Goal: Task Accomplishment & Management: Manage account settings

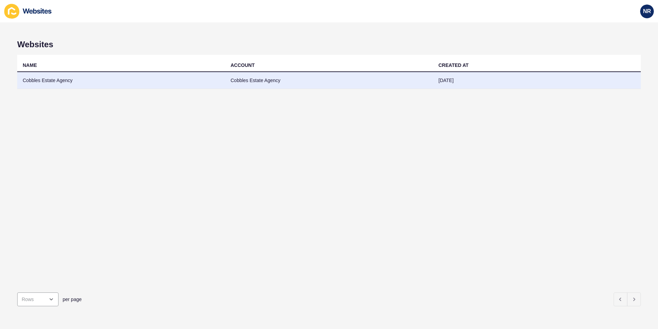
click at [265, 80] on td "Cobbles Estate Agency" at bounding box center [329, 80] width 208 height 17
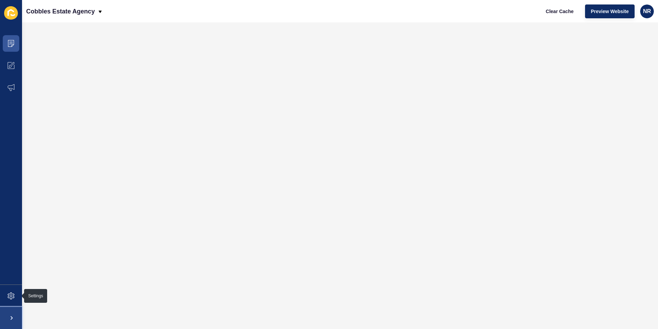
click at [10, 314] on span at bounding box center [11, 318] width 22 height 22
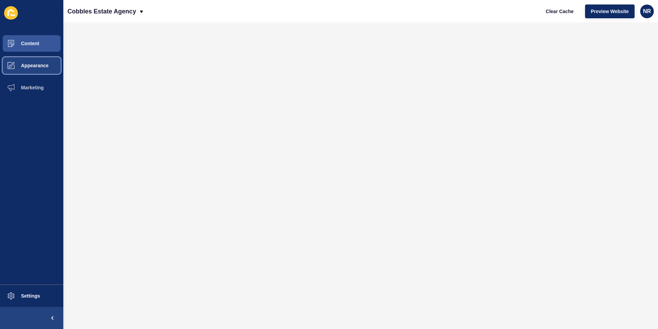
click at [28, 64] on span "Appearance" at bounding box center [24, 66] width 50 height 6
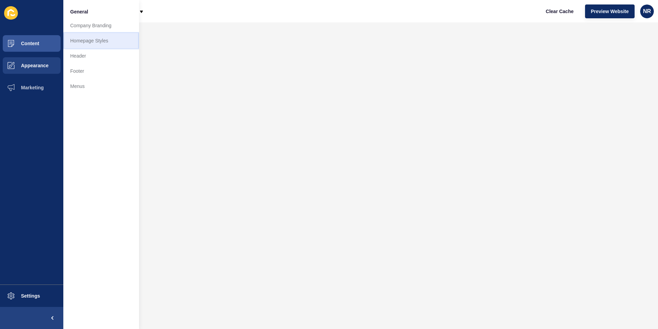
click at [75, 38] on link "Homepage Styles" at bounding box center [101, 40] width 76 height 15
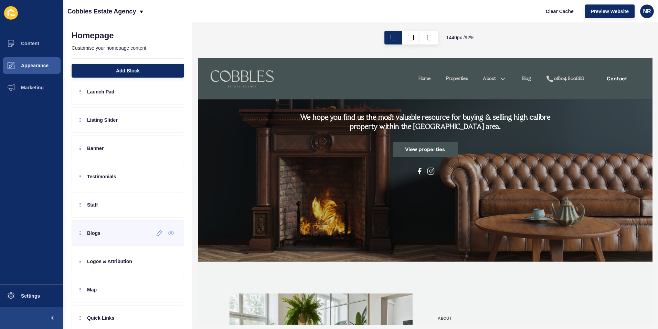
scroll to position [79, 0]
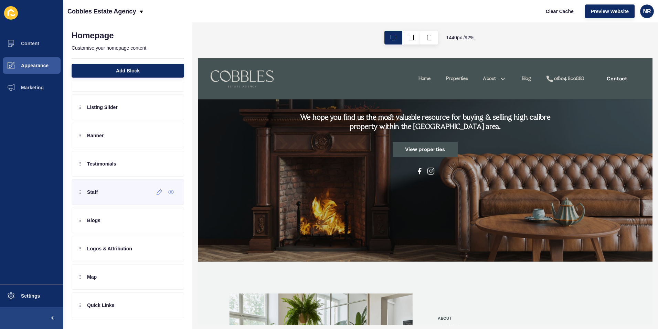
click at [115, 193] on div "Staff" at bounding box center [128, 191] width 113 height 25
click at [100, 197] on div "Staff" at bounding box center [128, 191] width 113 height 25
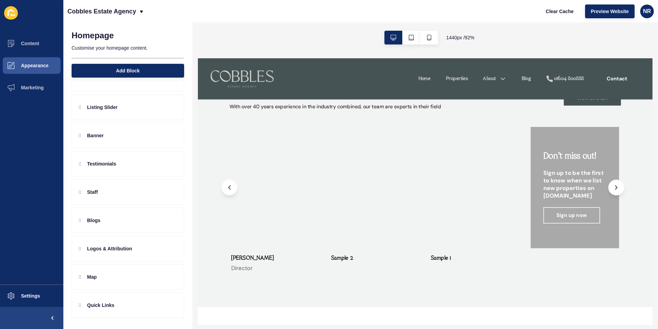
scroll to position [1357, 0]
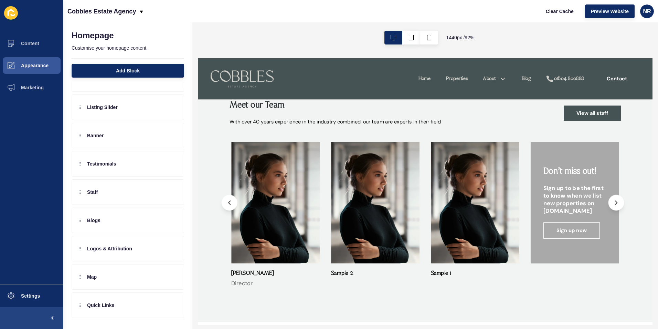
click at [263, 212] on img at bounding box center [283, 215] width 96 height 132
click at [157, 193] on icon at bounding box center [160, 192] width 6 height 6
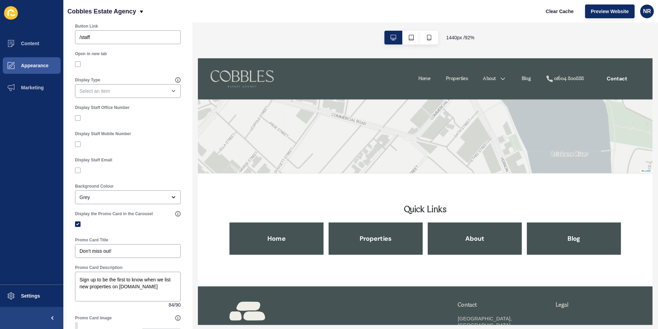
scroll to position [2182, 0]
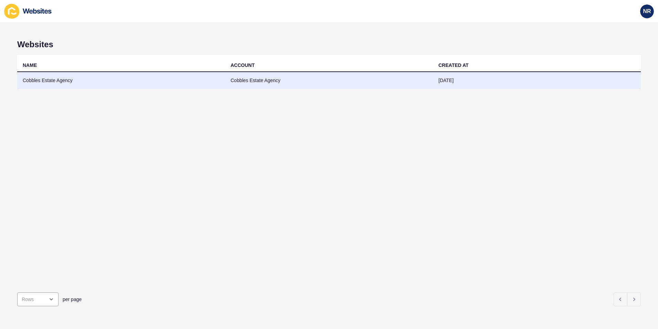
click at [184, 80] on td "Cobbles Estate Agency" at bounding box center [121, 80] width 208 height 17
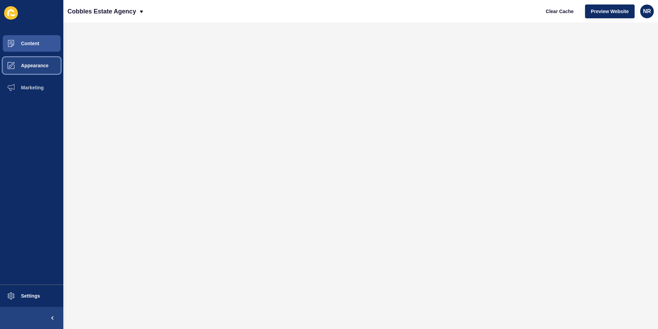
click at [42, 64] on span "Appearance" at bounding box center [24, 66] width 50 height 6
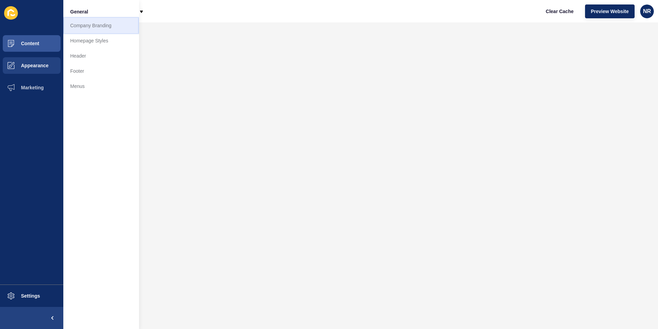
click at [85, 25] on link "Company Branding" at bounding box center [101, 25] width 76 height 15
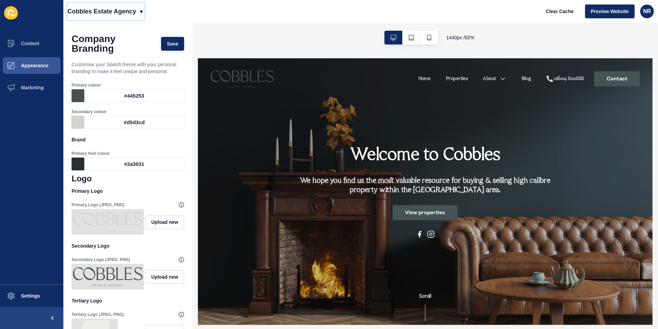
click at [93, 9] on p "Cobbles Estate Agency" at bounding box center [101, 11] width 69 height 17
drag, startPoint x: 93, startPoint y: 9, endPoint x: 79, endPoint y: 31, distance: 25.7
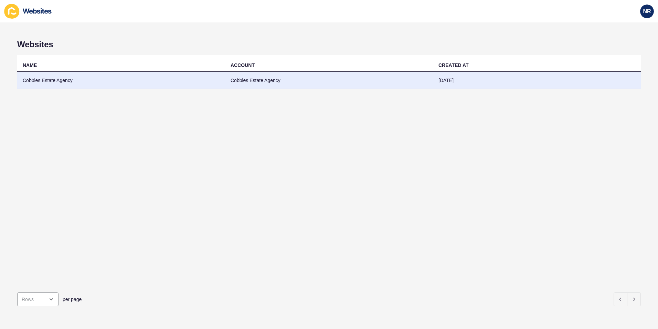
click at [68, 78] on td "Cobbles Estate Agency" at bounding box center [121, 80] width 208 height 17
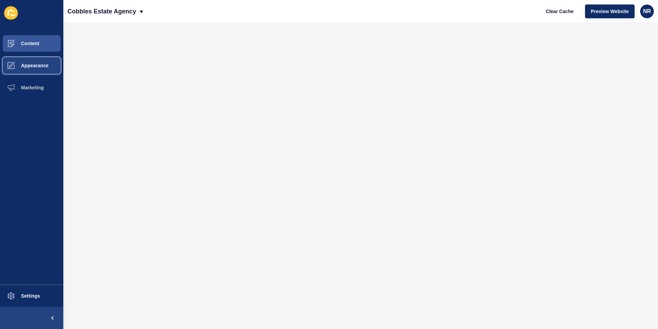
click at [45, 69] on button "Appearance" at bounding box center [31, 65] width 63 height 22
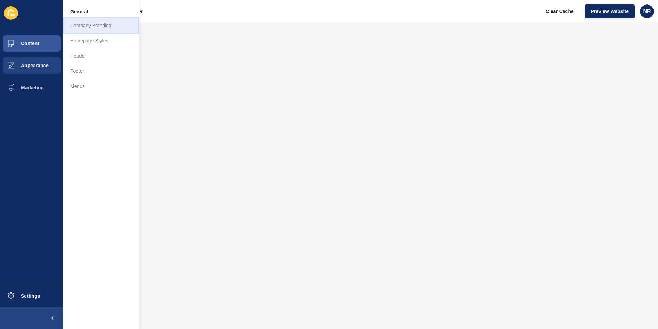
click at [94, 25] on link "Company Branding" at bounding box center [101, 25] width 76 height 15
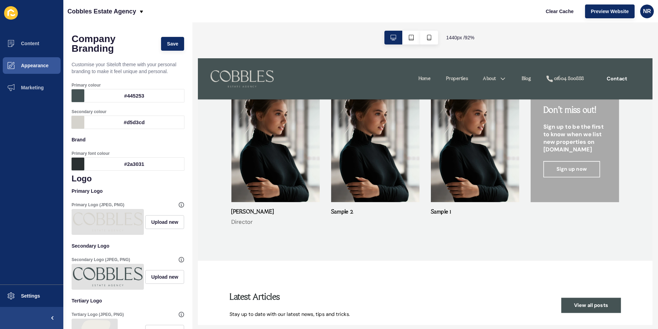
scroll to position [1378, 0]
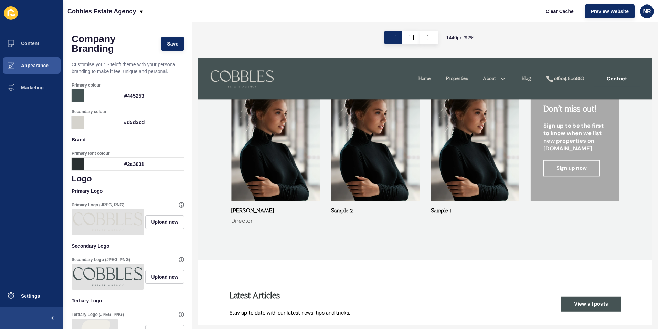
click at [297, 211] on img at bounding box center [283, 147] width 96 height 132
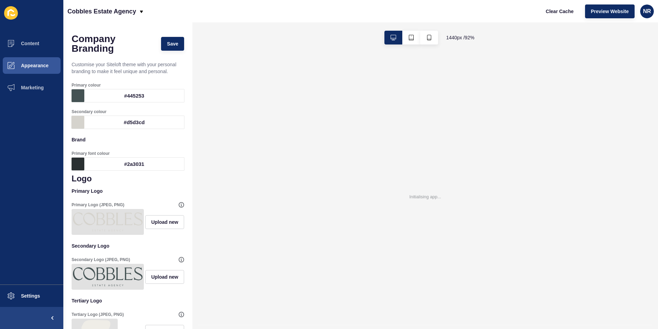
scroll to position [0, 0]
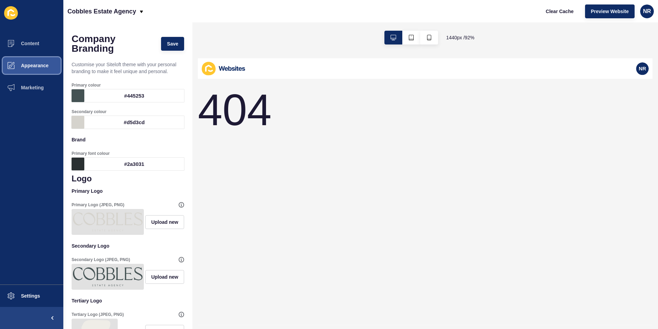
click at [31, 65] on span "Appearance" at bounding box center [24, 66] width 50 height 6
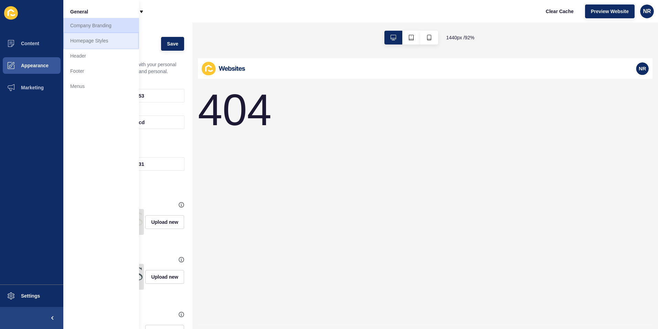
click at [93, 37] on link "Homepage Styles" at bounding box center [101, 40] width 76 height 15
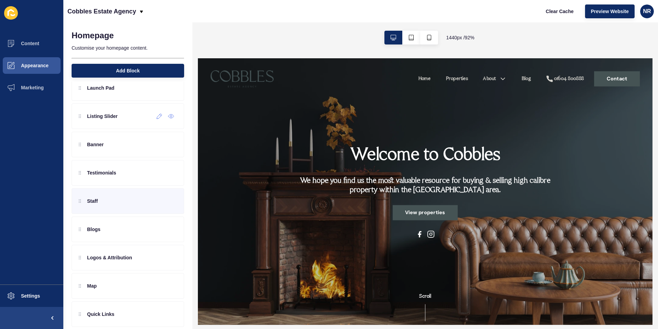
scroll to position [79, 0]
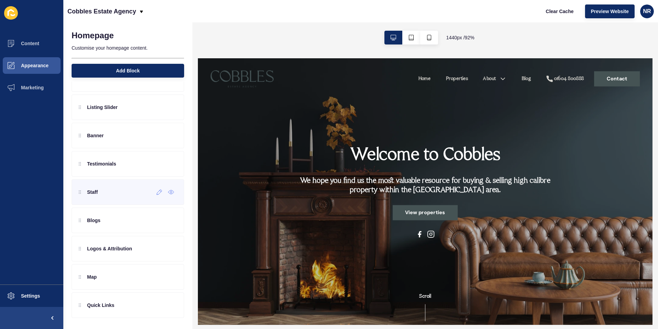
click at [113, 193] on div "Staff" at bounding box center [128, 191] width 113 height 25
click at [157, 193] on icon at bounding box center [160, 192] width 6 height 6
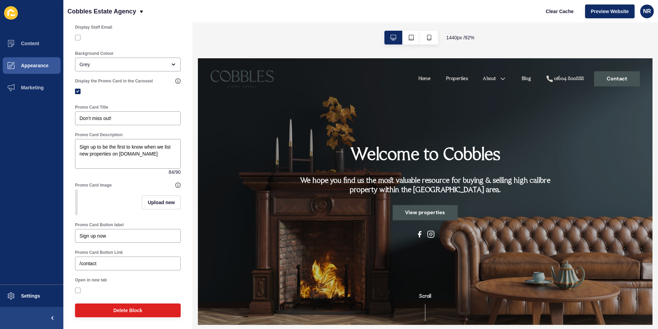
scroll to position [349, 0]
click at [33, 87] on span "Marketing" at bounding box center [21, 88] width 45 height 6
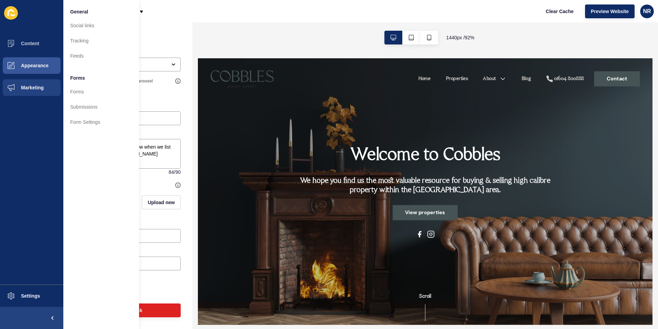
click at [195, 17] on div "Cobbles Estate Agency Clear Cache Preview Website NR" at bounding box center [360, 11] width 595 height 22
